Goal: Task Accomplishment & Management: Use online tool/utility

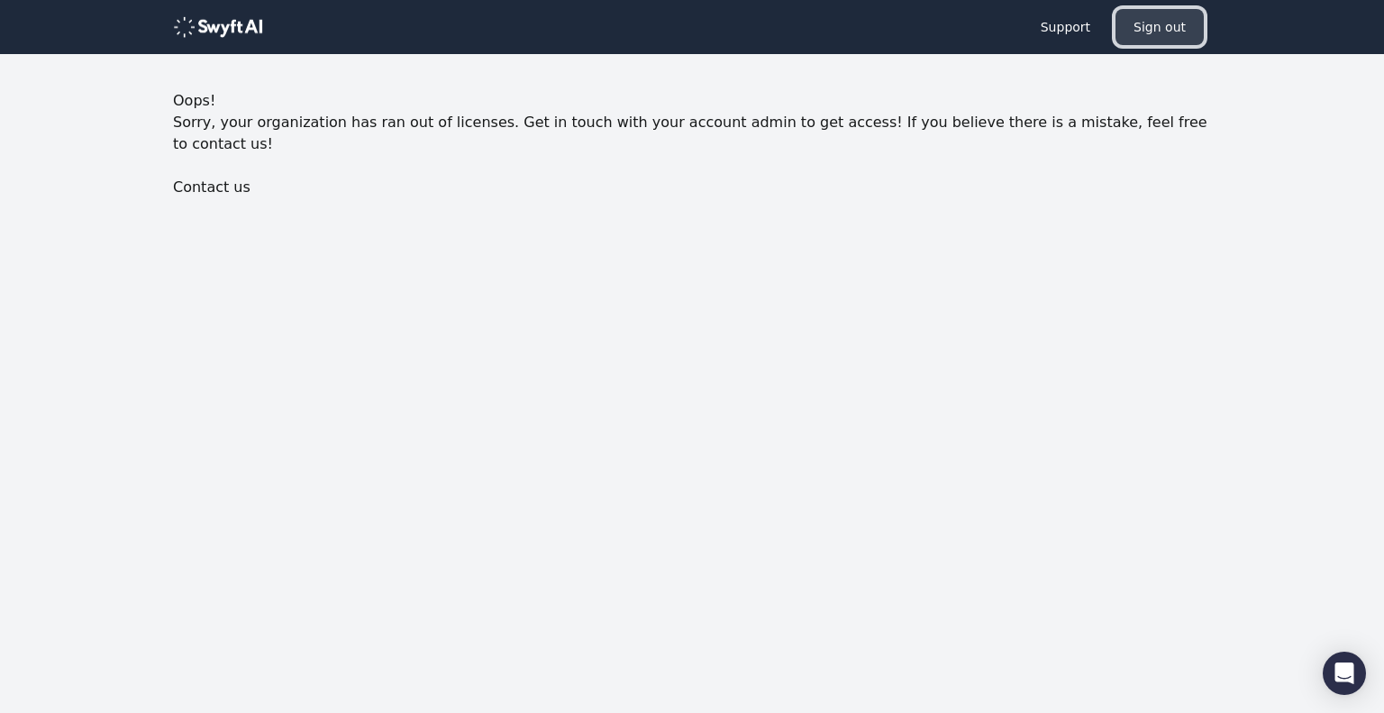
click at [1181, 38] on button "Sign out" at bounding box center [1160, 27] width 88 height 36
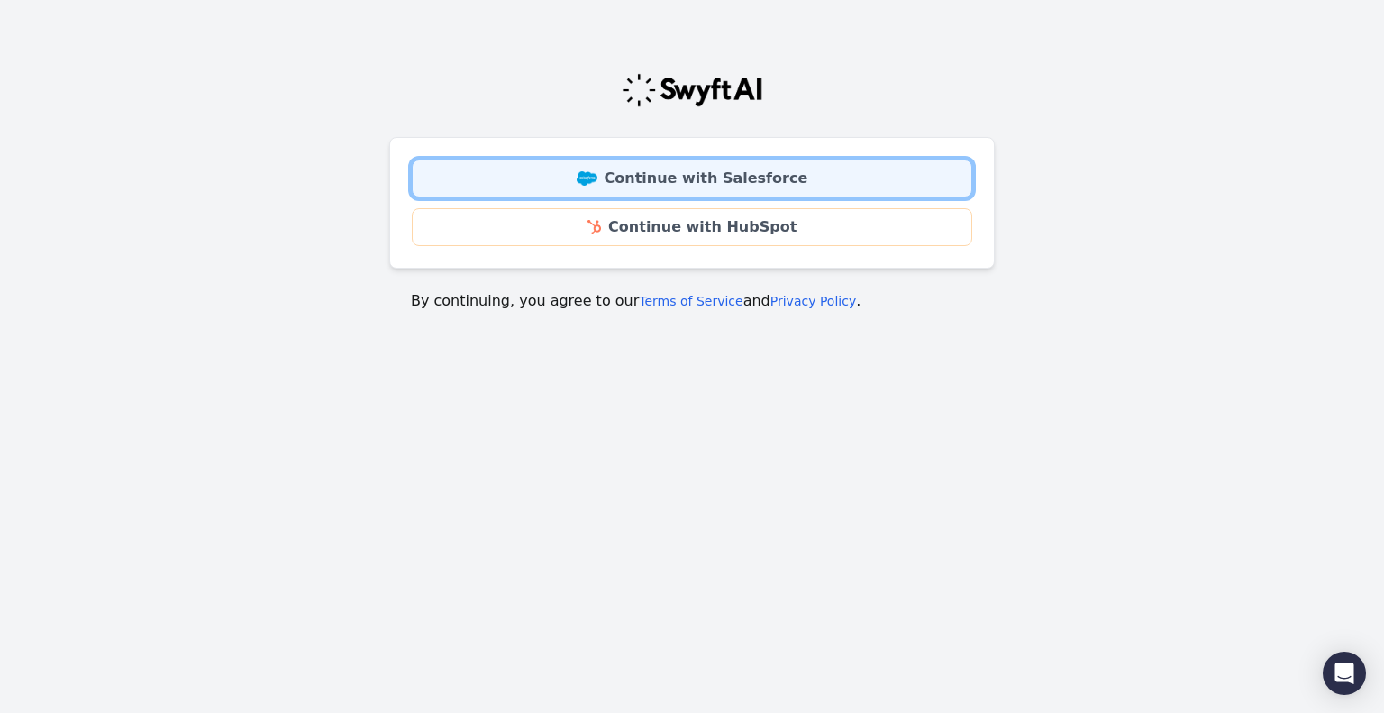
click at [936, 183] on link "Continue with Salesforce" at bounding box center [692, 179] width 561 height 38
click at [724, 187] on link "Continue with Salesforce" at bounding box center [692, 179] width 561 height 38
click at [782, 180] on link "Continue with Salesforce" at bounding box center [692, 179] width 561 height 38
click at [844, 179] on link "Continue with Salesforce" at bounding box center [692, 179] width 561 height 38
click at [735, 183] on link "Continue with Salesforce" at bounding box center [692, 179] width 561 height 38
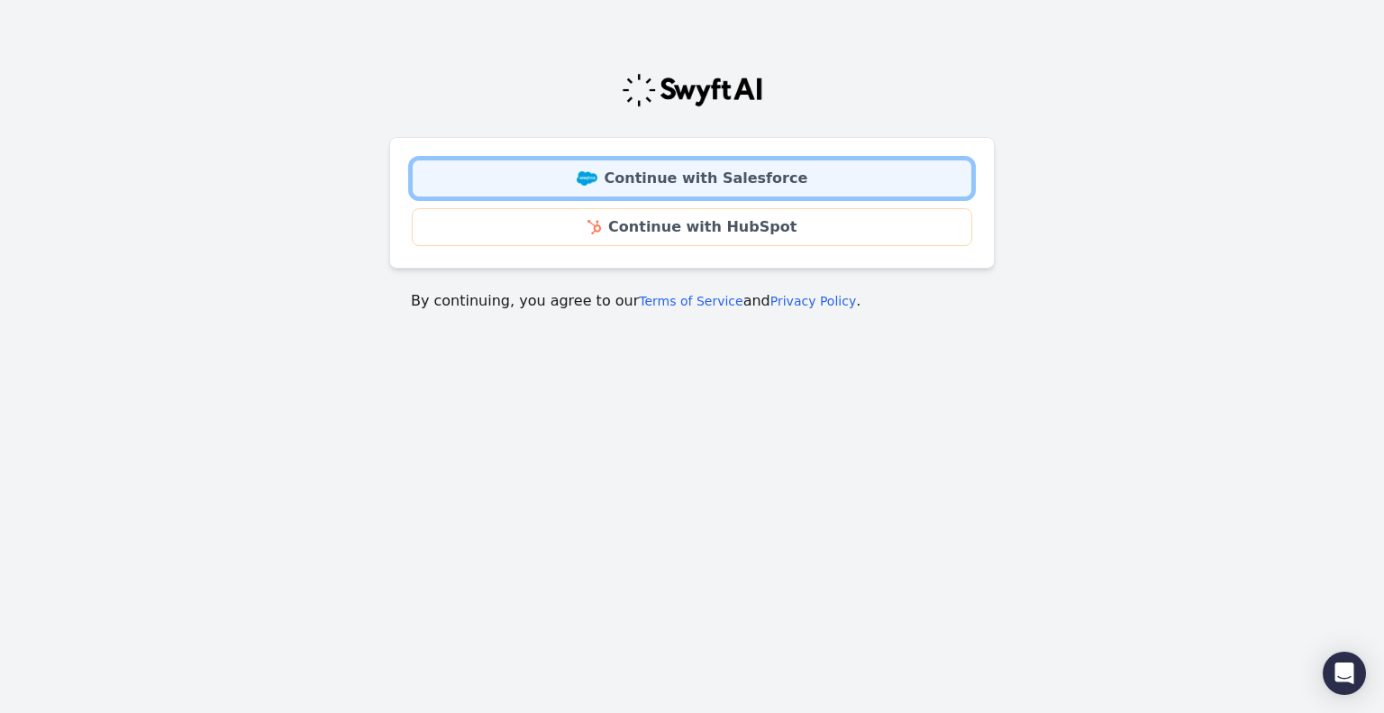
click at [703, 172] on link "Continue with Salesforce" at bounding box center [692, 179] width 561 height 38
